Goal: Task Accomplishment & Management: Use online tool/utility

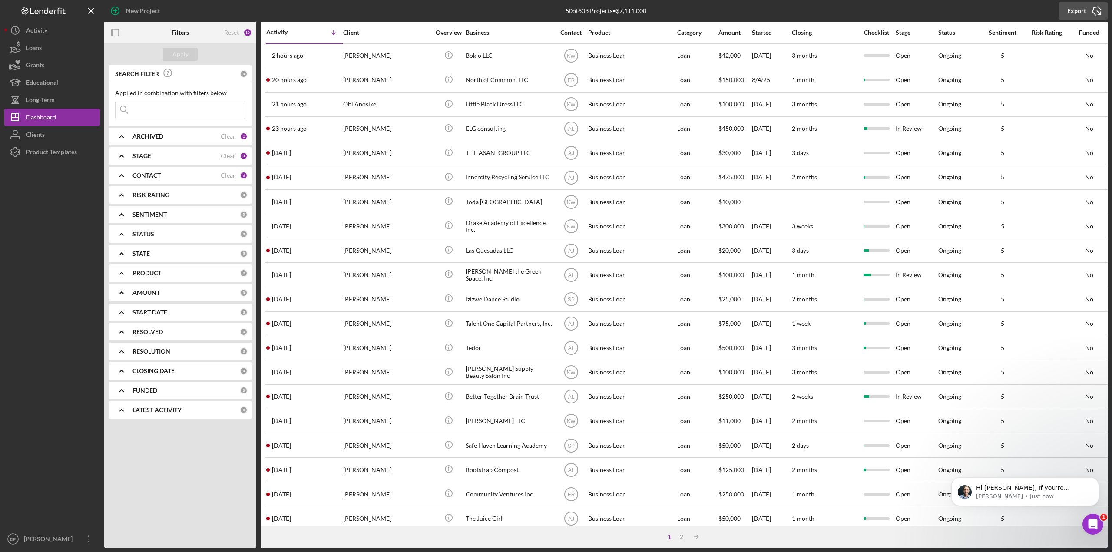
click at [1068, 7] on div "Export" at bounding box center [1076, 10] width 19 height 17
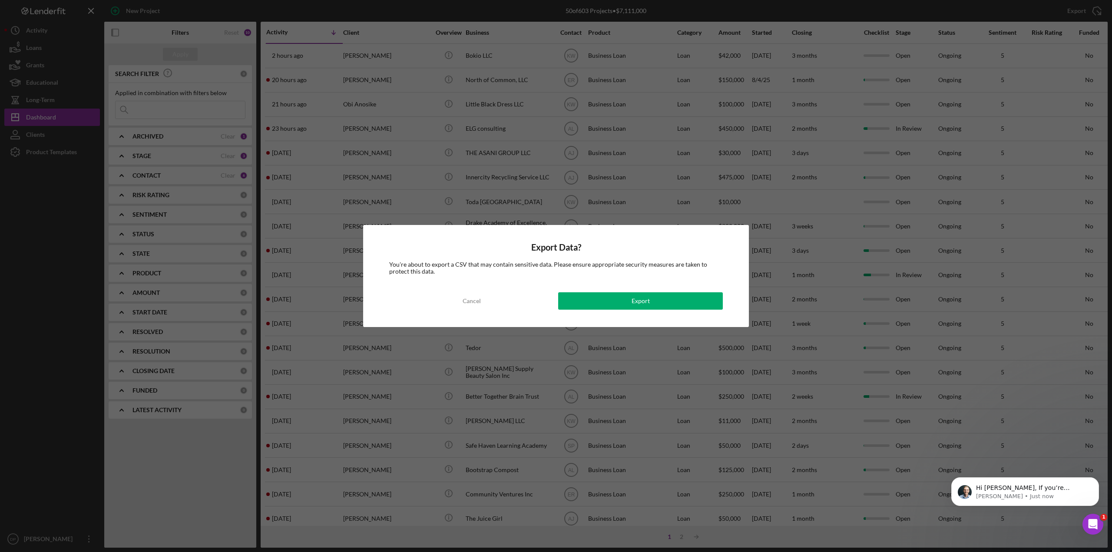
click at [582, 311] on div "Export Data? You're about to export a CSV that may contain sensitive data. Plea…" at bounding box center [556, 276] width 386 height 102
click at [582, 303] on button "Export" at bounding box center [640, 300] width 165 height 17
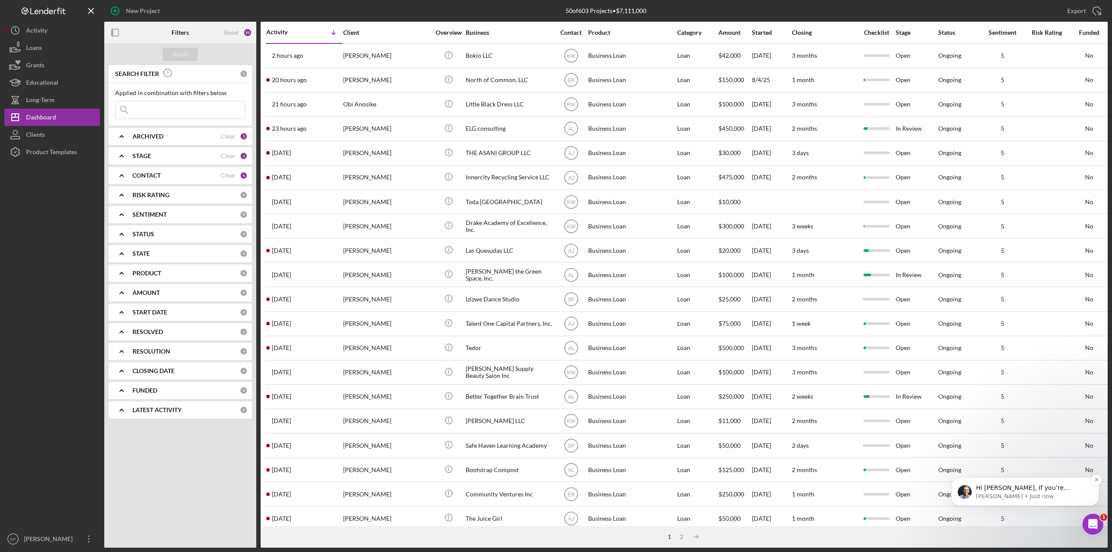
click at [1030, 489] on p "Hi [PERSON_NAME], If you’re receiving this message, it seems you've logged at l…" at bounding box center [1032, 488] width 112 height 9
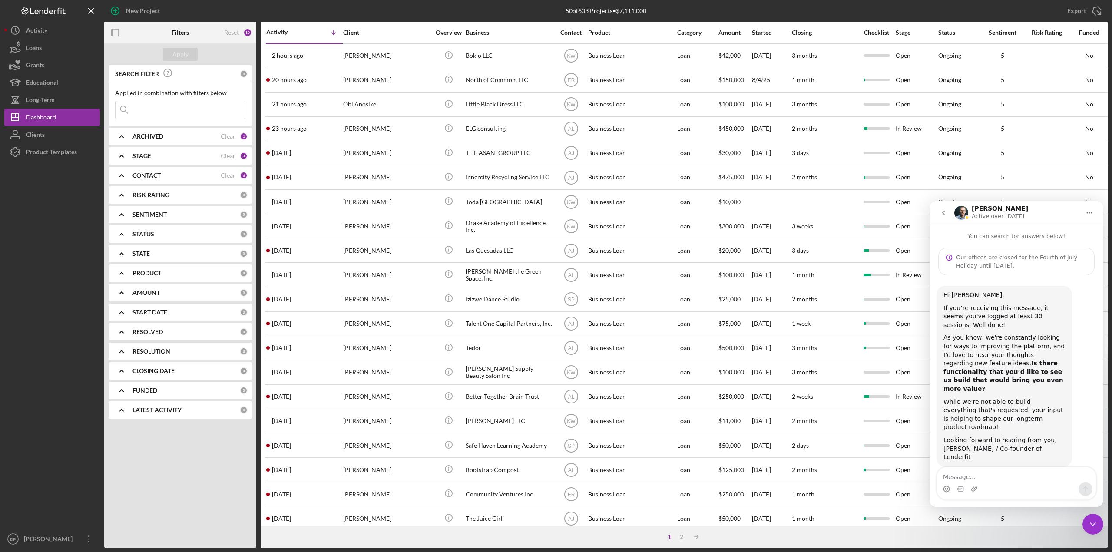
click at [925, 538] on div "1 2 Icon/Table Sort Arrow" at bounding box center [684, 537] width 847 height 22
click at [1088, 521] on icon "Close Intercom Messenger" at bounding box center [1093, 524] width 10 height 10
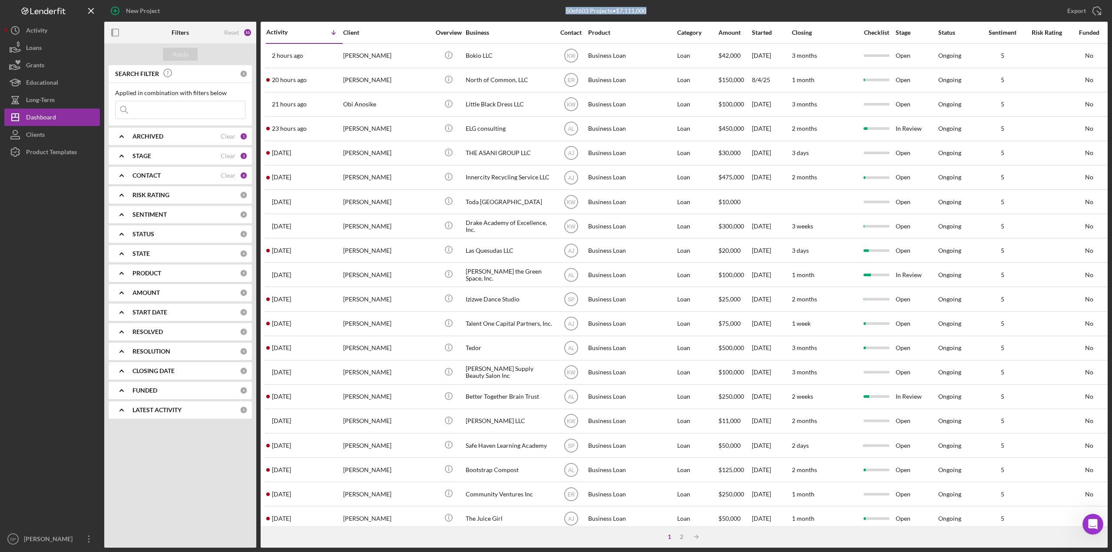
drag, startPoint x: 553, startPoint y: 10, endPoint x: 653, endPoint y: 12, distance: 99.9
click at [653, 12] on div "50 of 603 Projects • $7,111,000" at bounding box center [606, 11] width 334 height 22
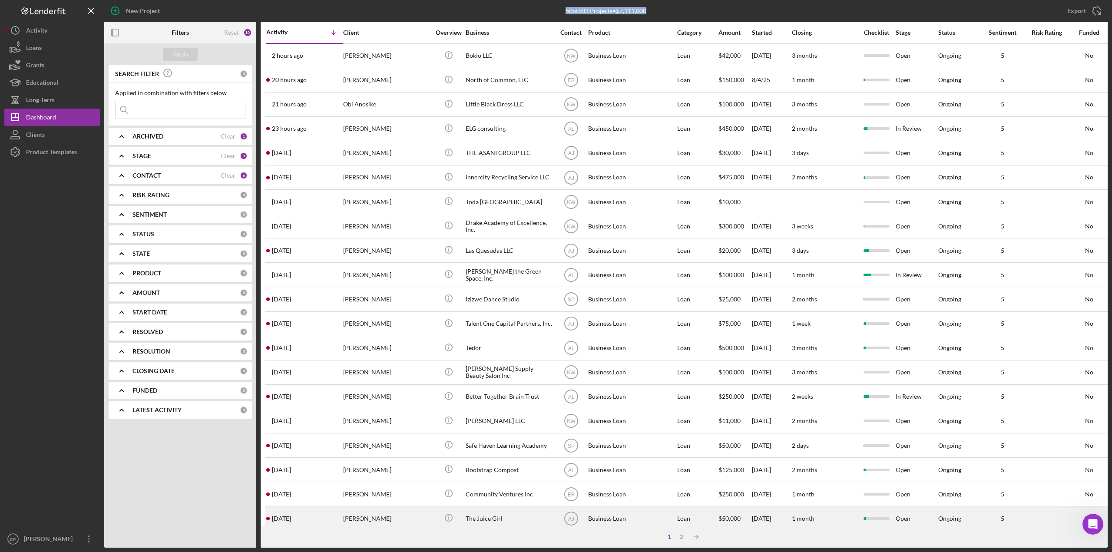
copy div "50 of 603 Projects • $7,111,000"
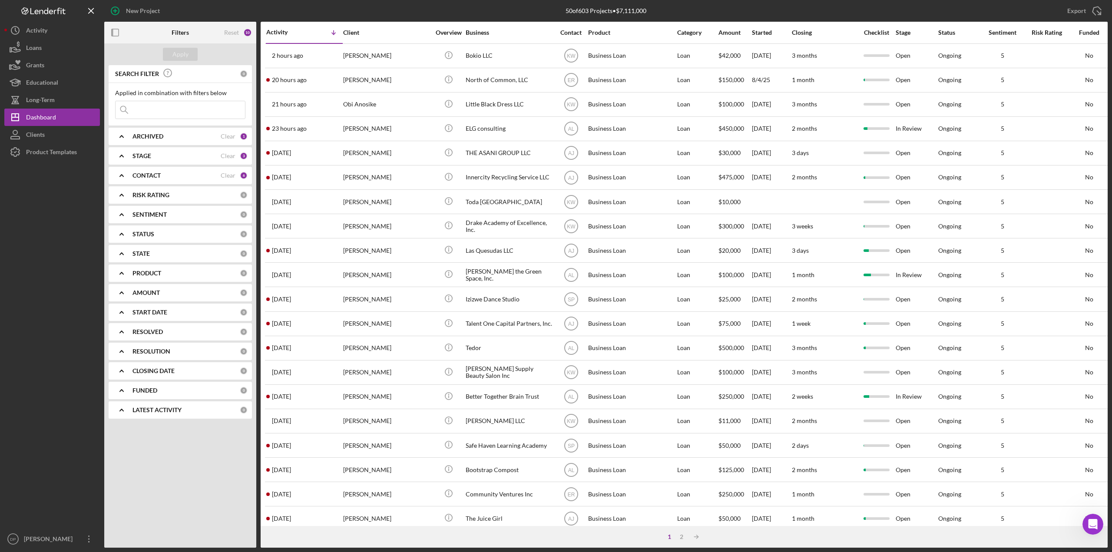
click at [169, 103] on input at bounding box center [180, 109] width 129 height 17
type input "erj"
click at [182, 56] on div "Apply" at bounding box center [180, 54] width 16 height 13
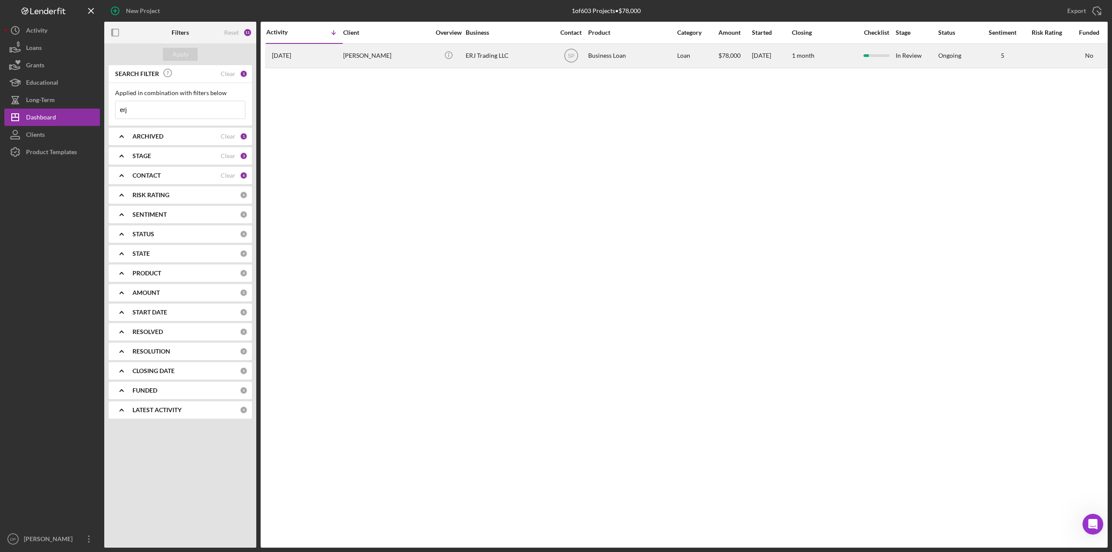
click at [479, 56] on div "ERJ Trading LLC" at bounding box center [509, 55] width 87 height 23
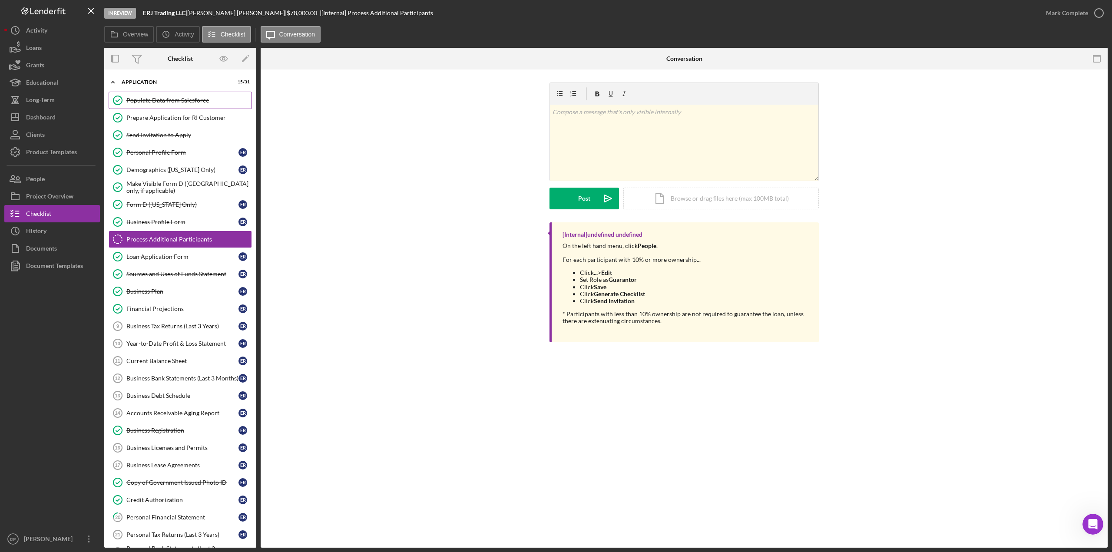
click at [163, 102] on div "Populate Data from Salesforce" at bounding box center [188, 100] width 125 height 7
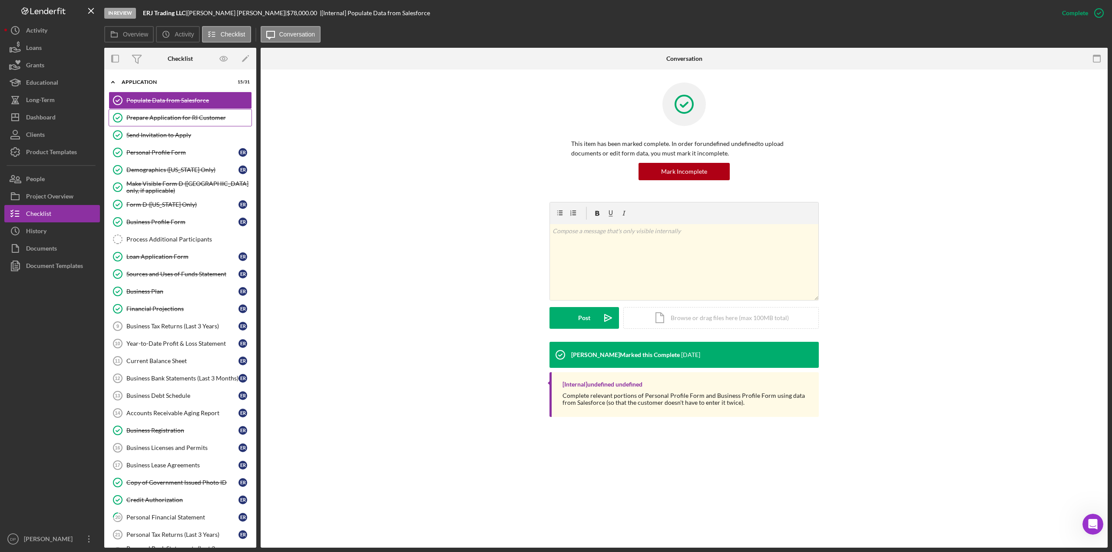
click at [161, 116] on div "Prepare Application for RI Customer" at bounding box center [188, 117] width 125 height 7
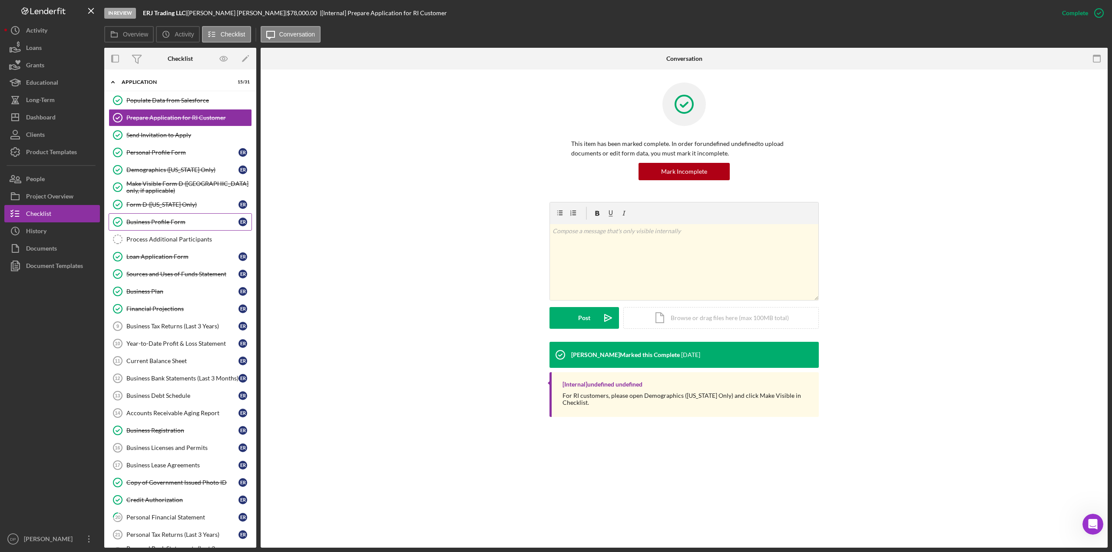
click at [153, 223] on div "Business Profile Form" at bounding box center [182, 221] width 112 height 7
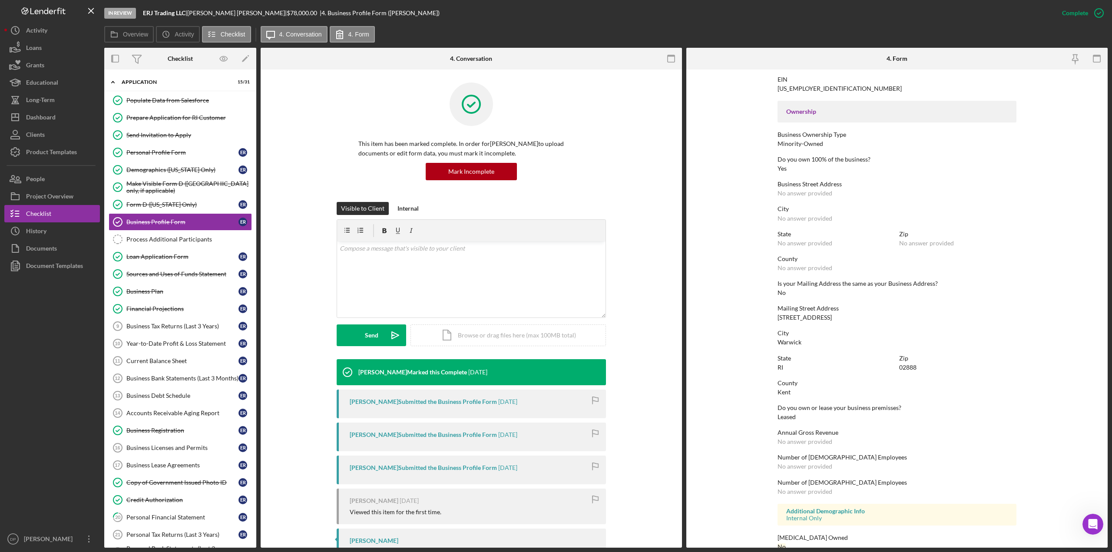
scroll to position [43, 0]
